Goal: Find specific page/section: Find specific page/section

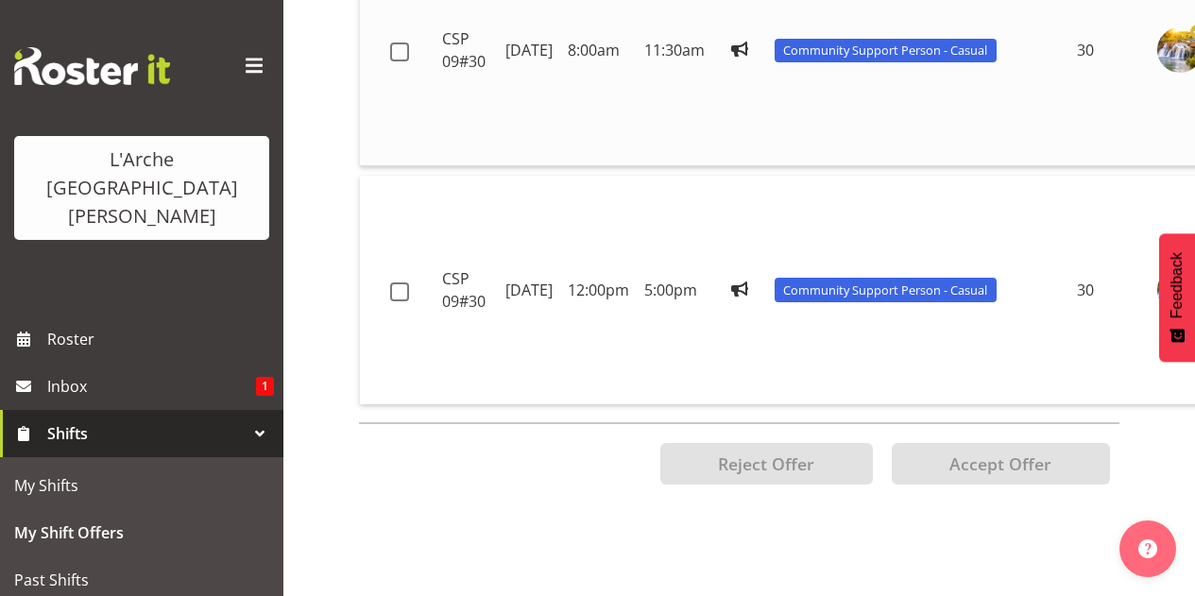
scroll to position [292, 0]
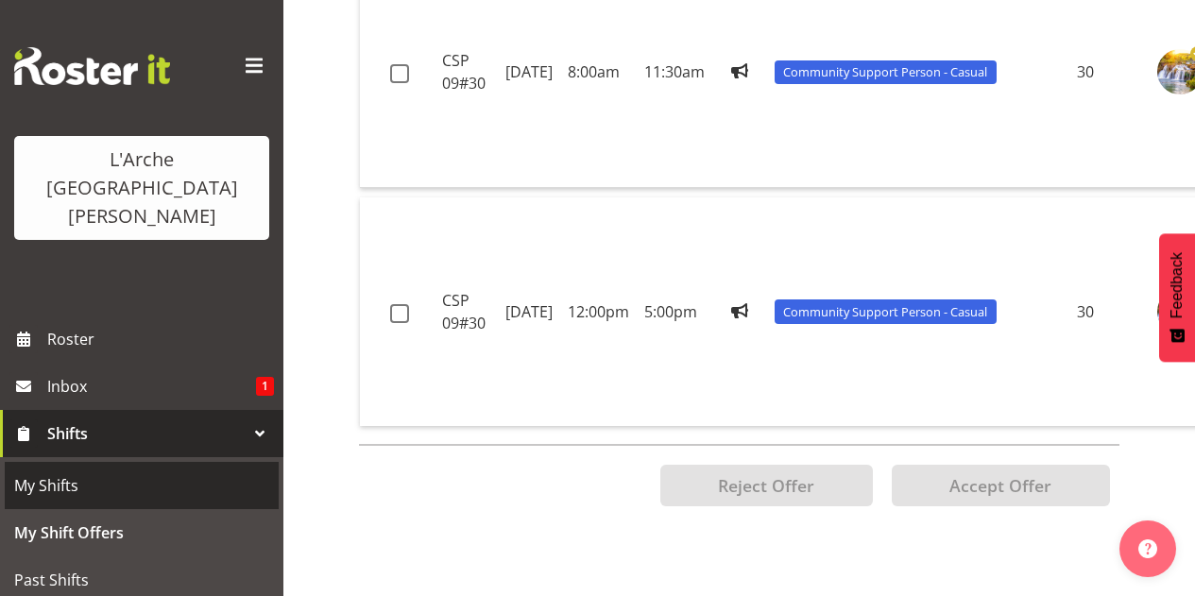
click at [137, 471] on span "My Shifts" at bounding box center [141, 485] width 255 height 28
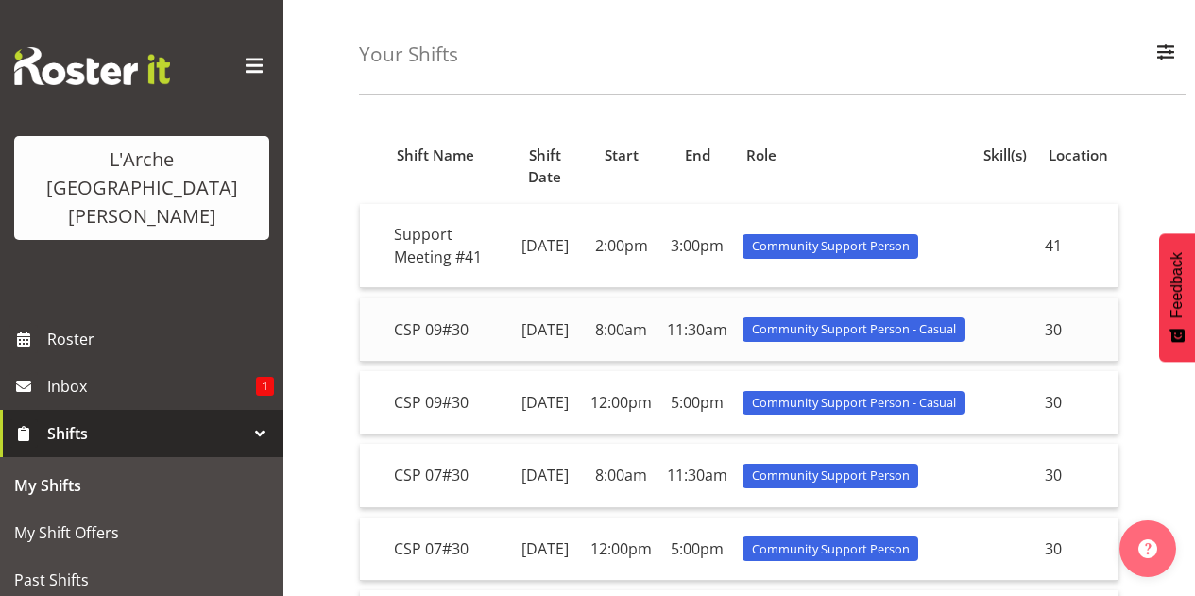
scroll to position [69, 0]
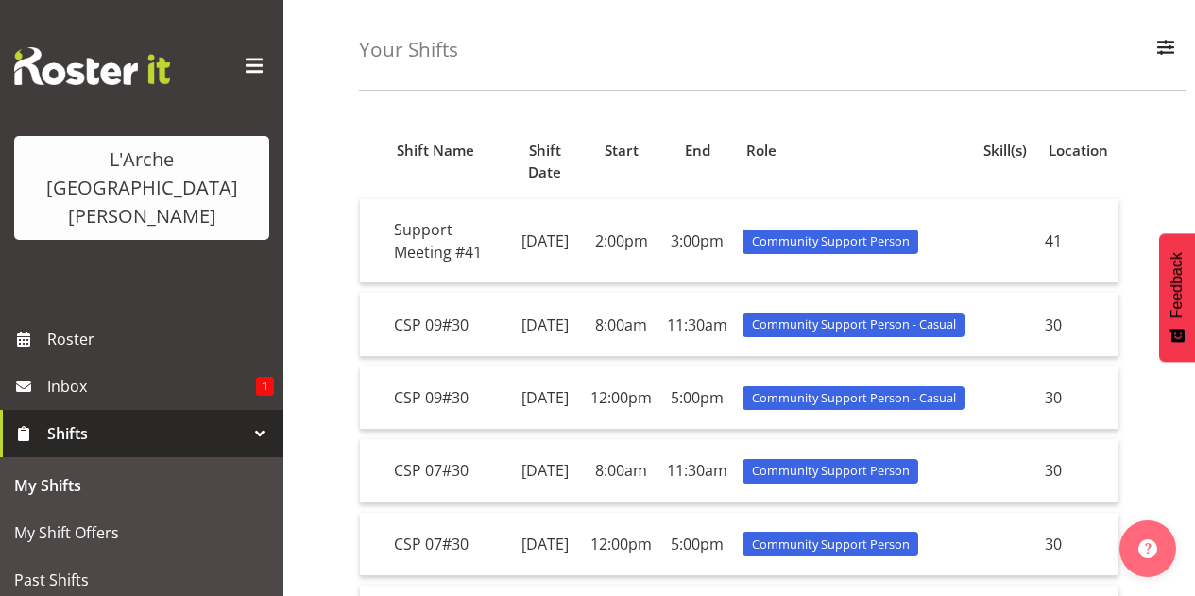
click at [715, 41] on div "Your Shifts All Locations 20 30 41 5 56b 65a 73 Art and Music Helensville Art H…" at bounding box center [772, 36] width 826 height 109
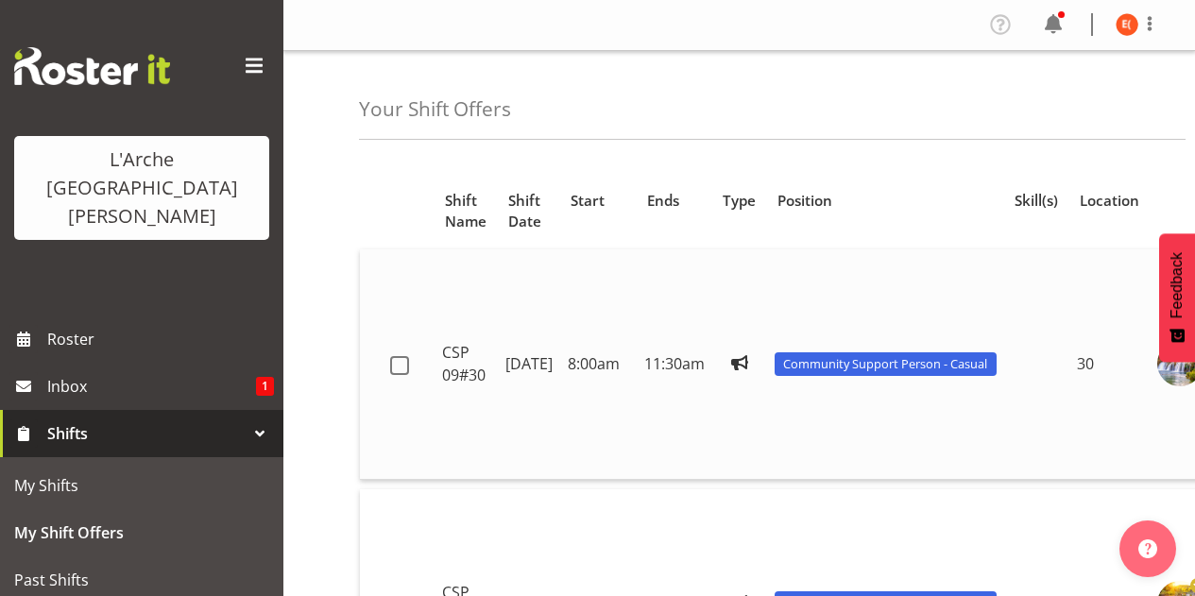
click at [752, 280] on td at bounding box center [739, 364] width 55 height 230
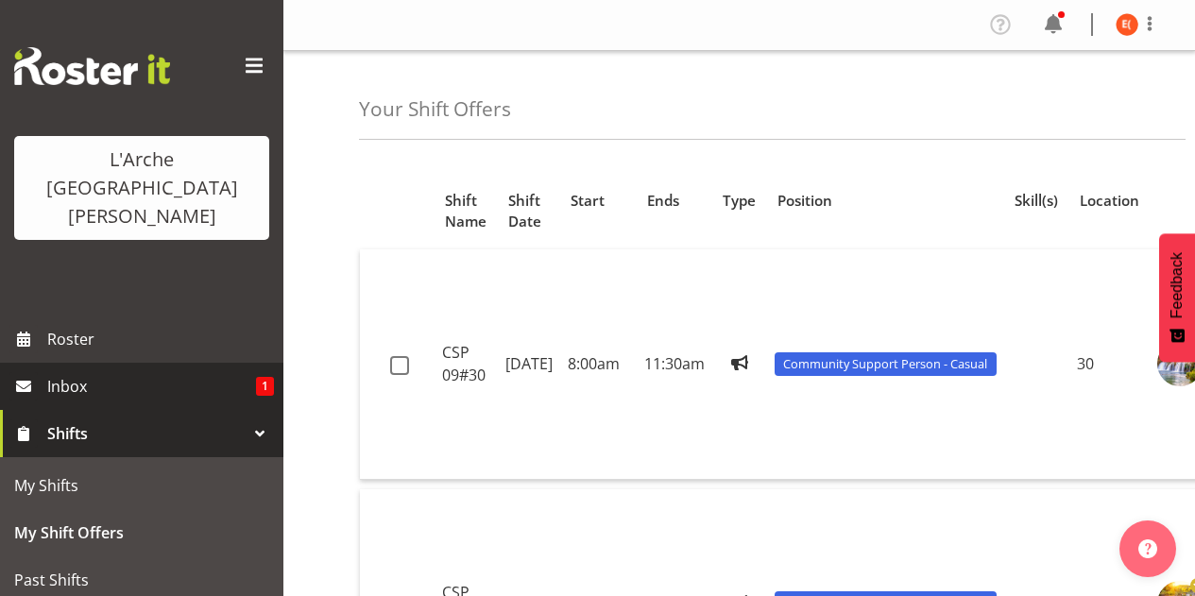
click at [214, 372] on span "Inbox" at bounding box center [151, 386] width 209 height 28
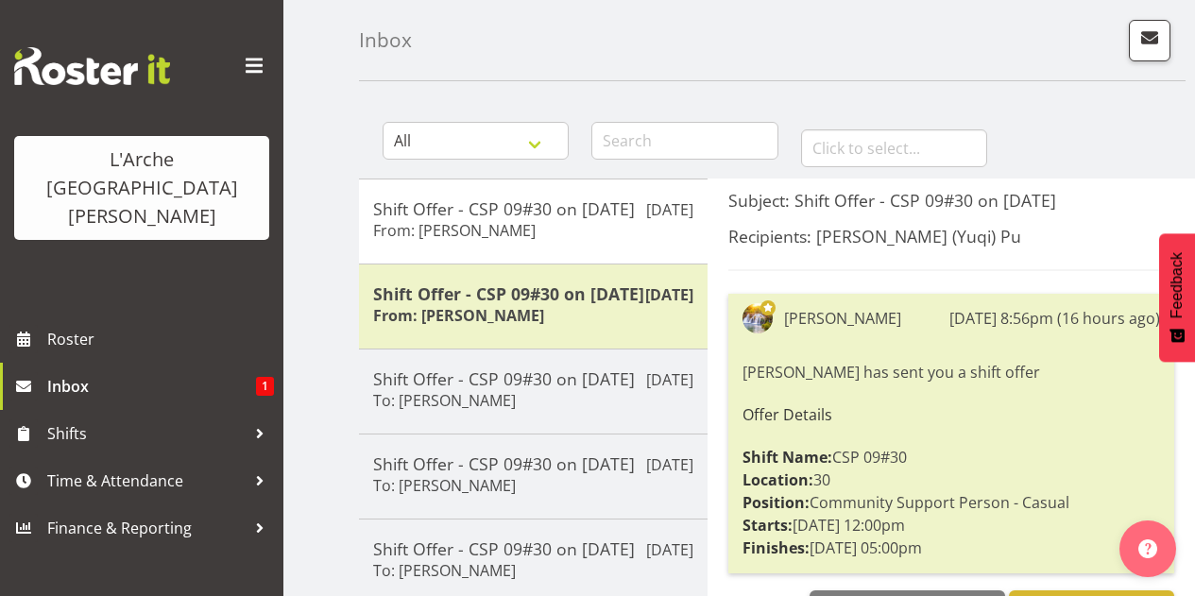
scroll to position [89, 0]
